Goal: Navigation & Orientation: Find specific page/section

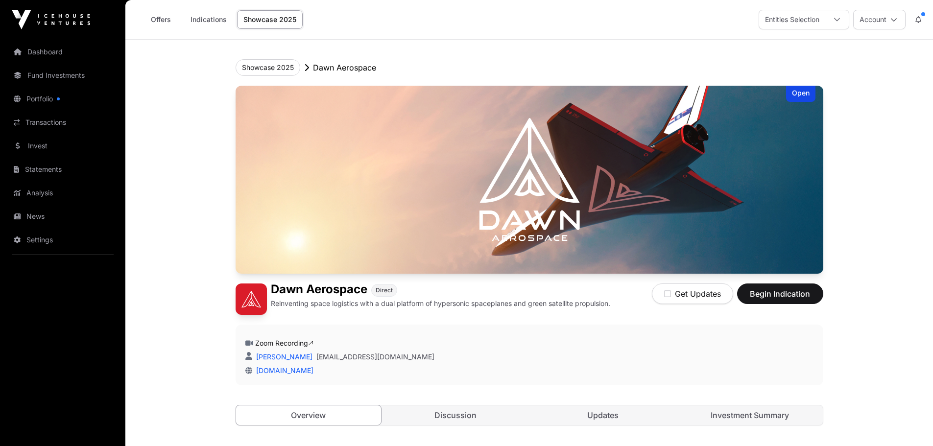
click at [44, 97] on link "Portfolio" at bounding box center [63, 99] width 110 height 22
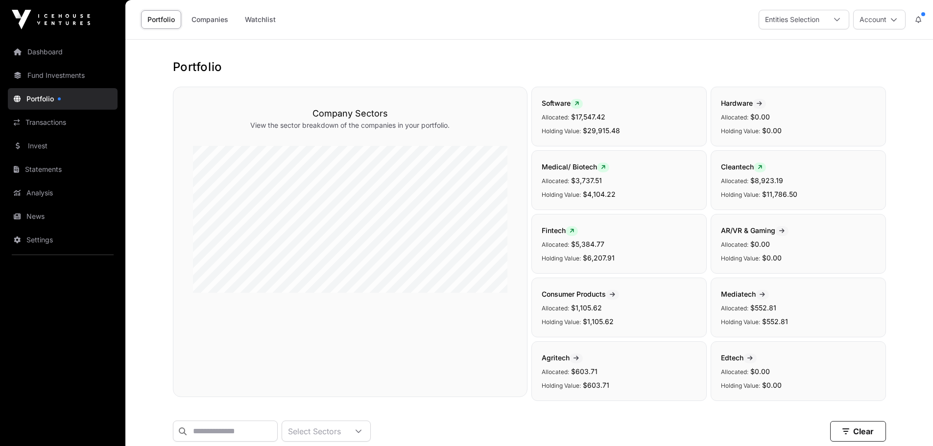
click at [917, 21] on icon at bounding box center [918, 19] width 6 height 7
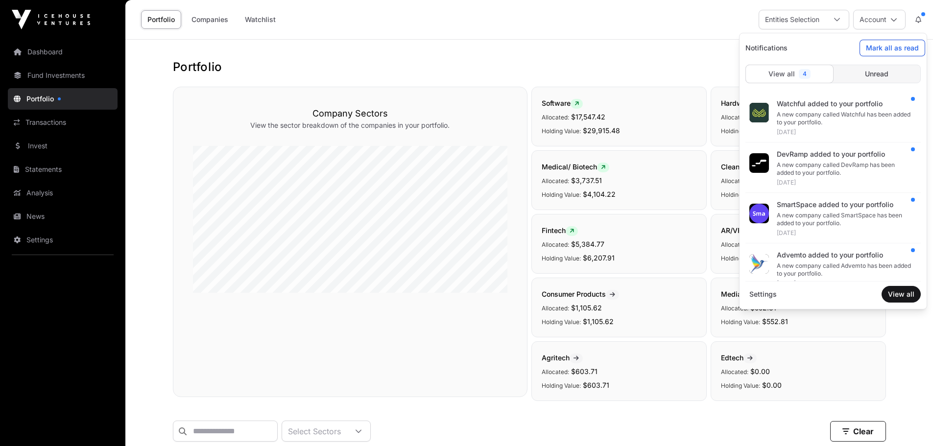
click at [900, 47] on span "Mark all as read" at bounding box center [892, 48] width 53 height 10
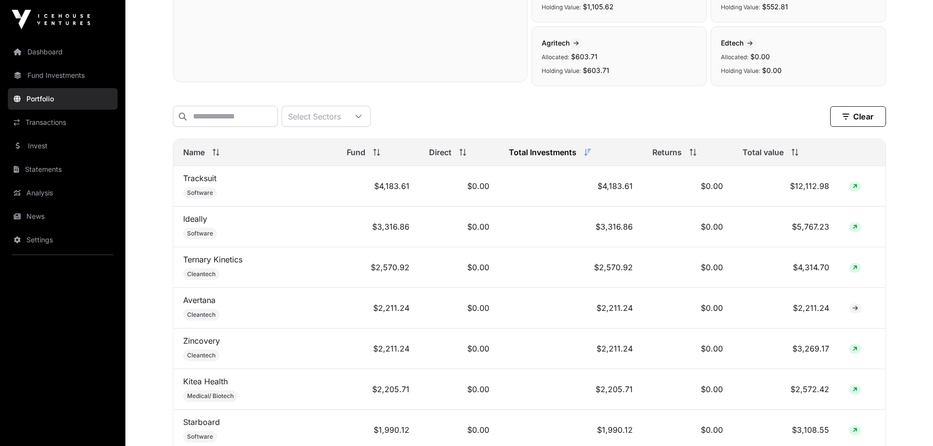
scroll to position [333, 0]
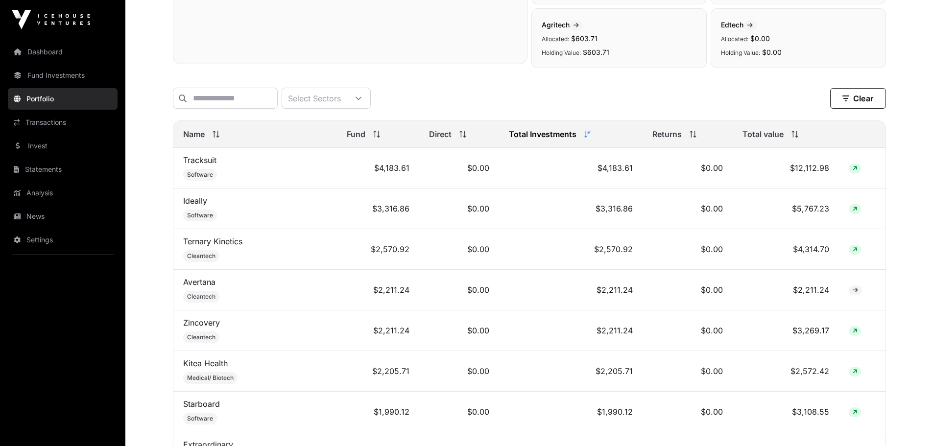
click at [74, 55] on link "Dashboard" at bounding box center [63, 52] width 110 height 22
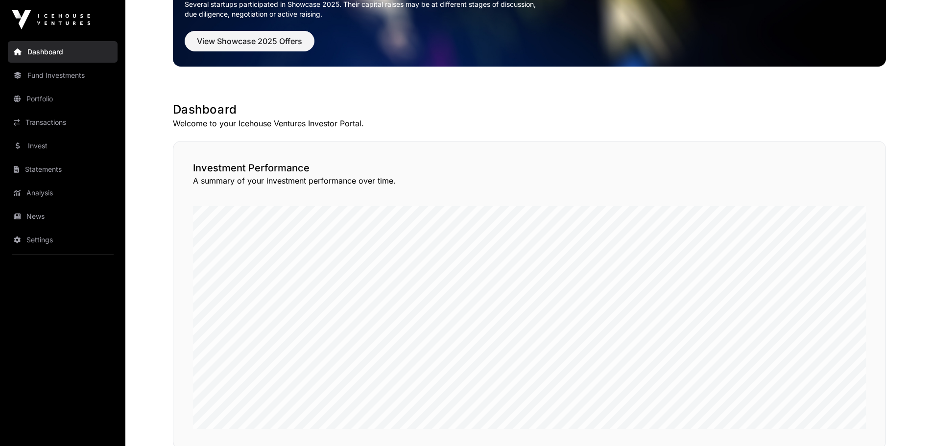
scroll to position [98, 0]
click at [26, 189] on link "Analysis" at bounding box center [63, 193] width 110 height 22
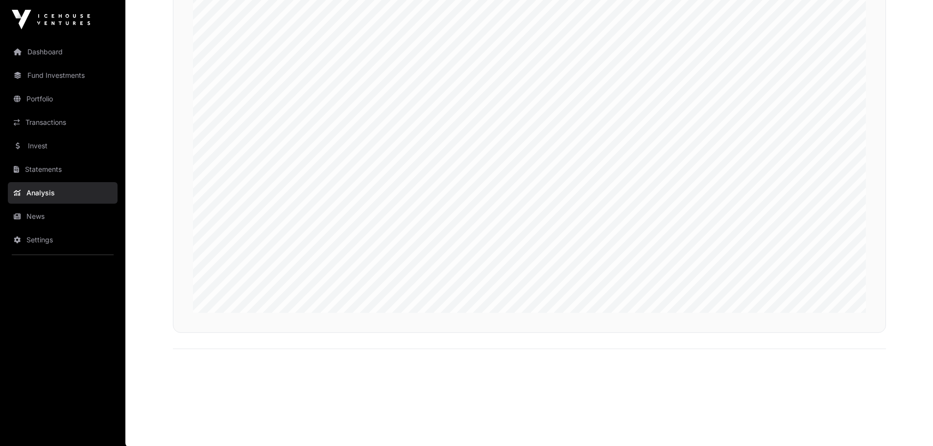
scroll to position [2466, 0]
